Goal: Navigation & Orientation: Find specific page/section

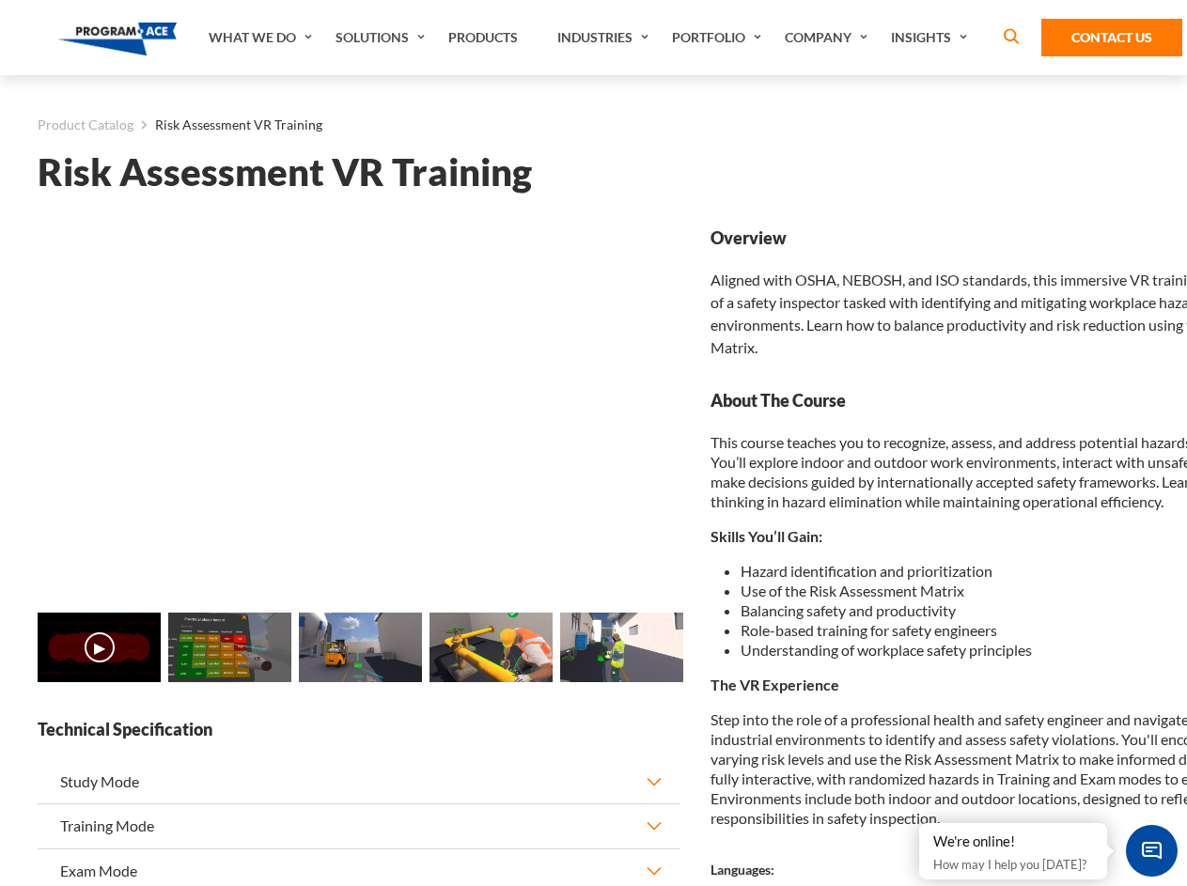
click at [383, 38] on link "Solutions" at bounding box center [382, 37] width 113 height 75
click at [0, 0] on div "AI & Computer Vision Solutions Computer Vision Quality Control AI tools for fas…" at bounding box center [0, 0] width 0 height 0
click at [0, 0] on div "AI & Computer Vision Solutions Virtual Training Solutions Virtual Tour Solution…" at bounding box center [0, 0] width 0 height 0
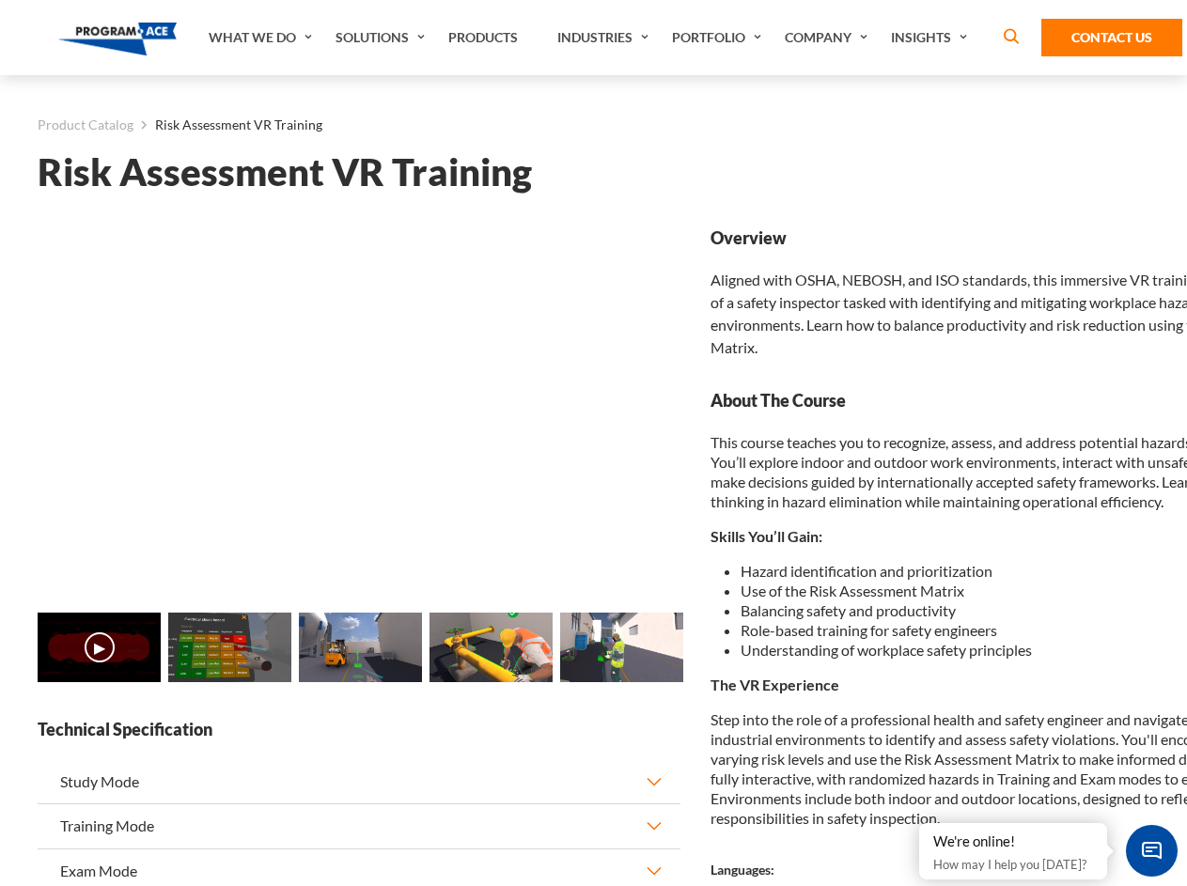
click at [0, 0] on div "AI & Computer Vision Solutions Virtual Training Solutions Virtual Tour Solution…" at bounding box center [0, 0] width 0 height 0
click at [0, 0] on div "AI & Computer Vision Solutions Computer Vision Quality Control AI tools for fas…" at bounding box center [0, 0] width 0 height 0
